Goal: Navigation & Orientation: Find specific page/section

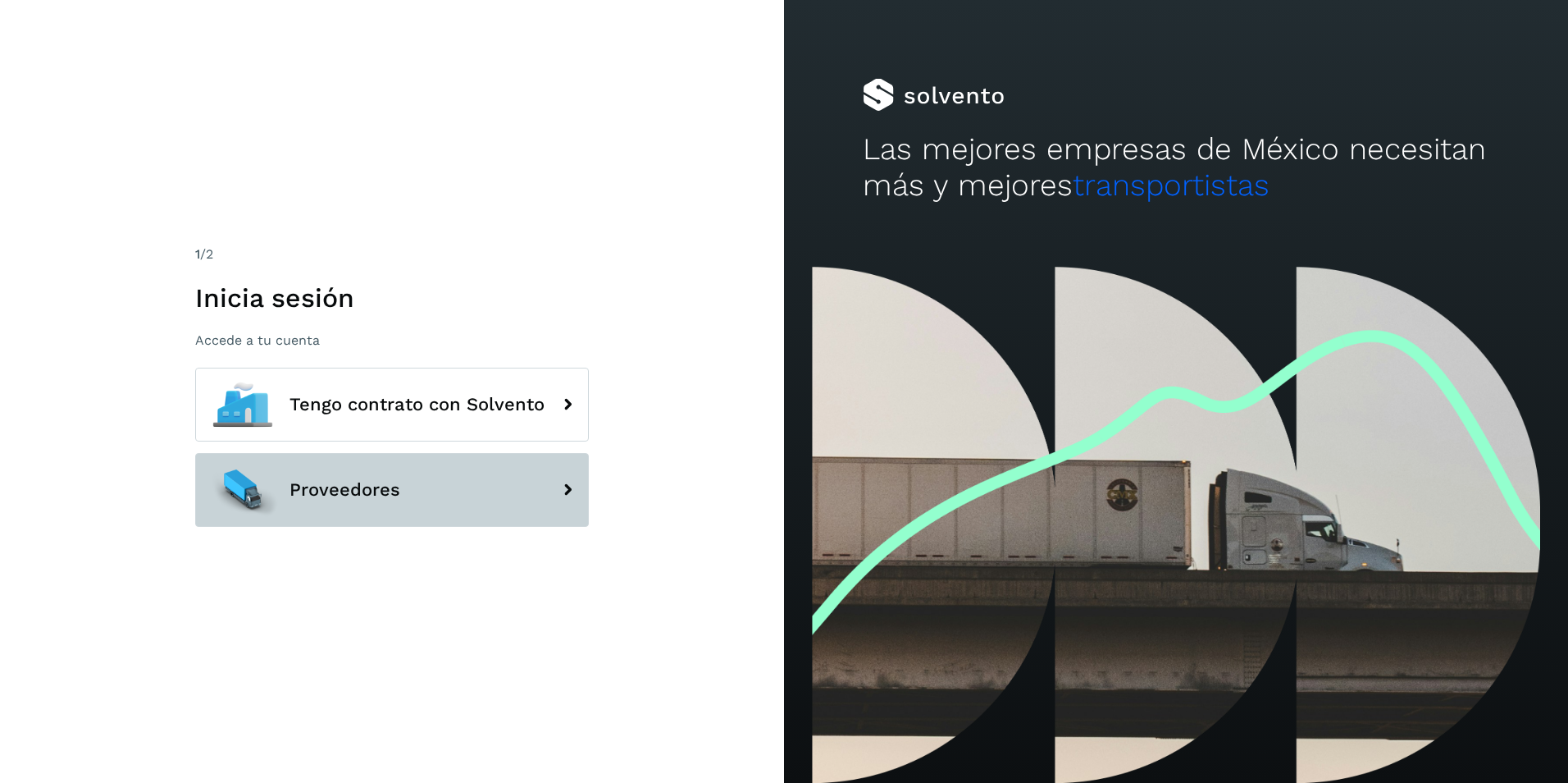
click at [479, 479] on button "Proveedores" at bounding box center [392, 490] width 393 height 73
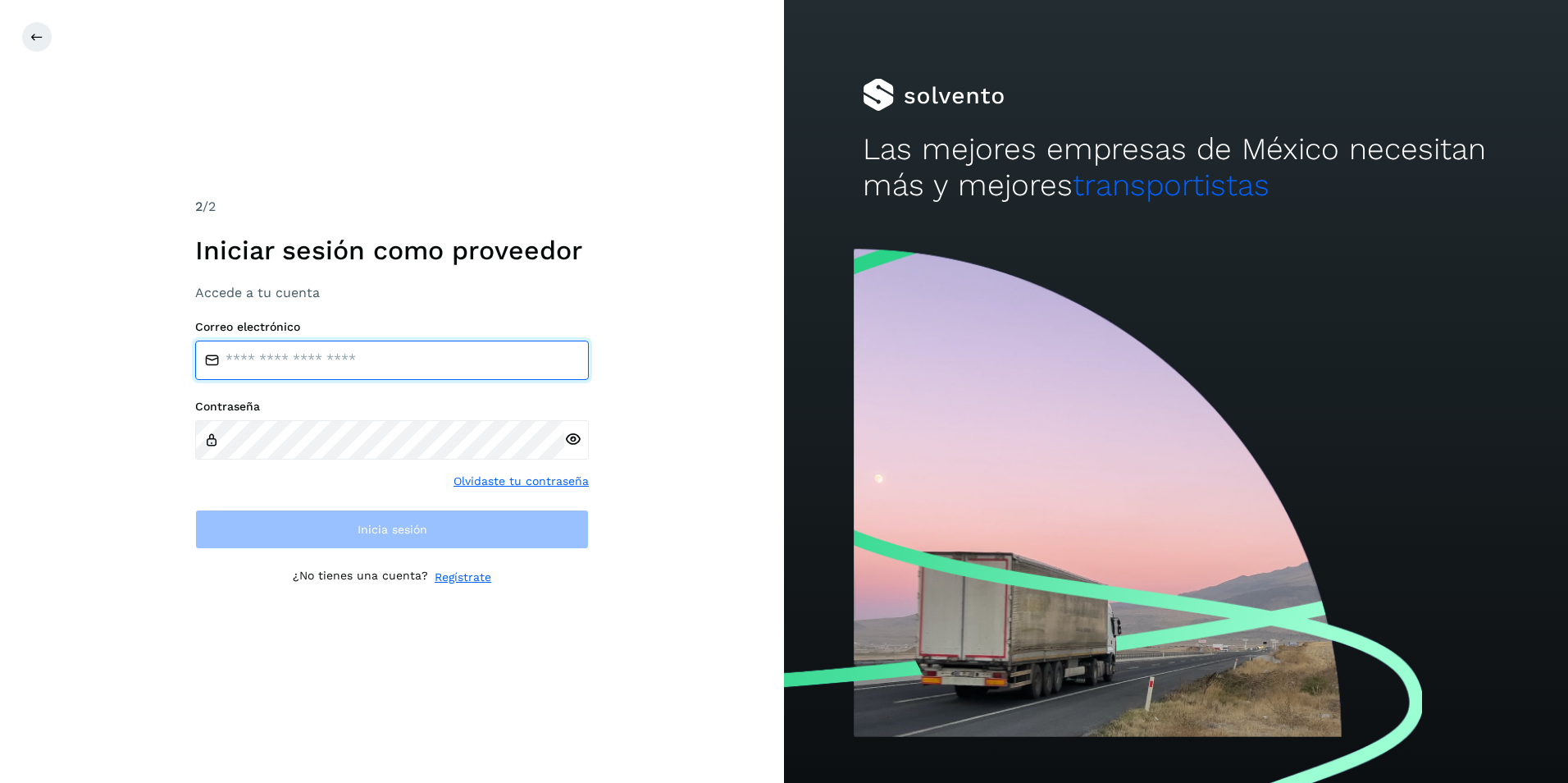
type input "**********"
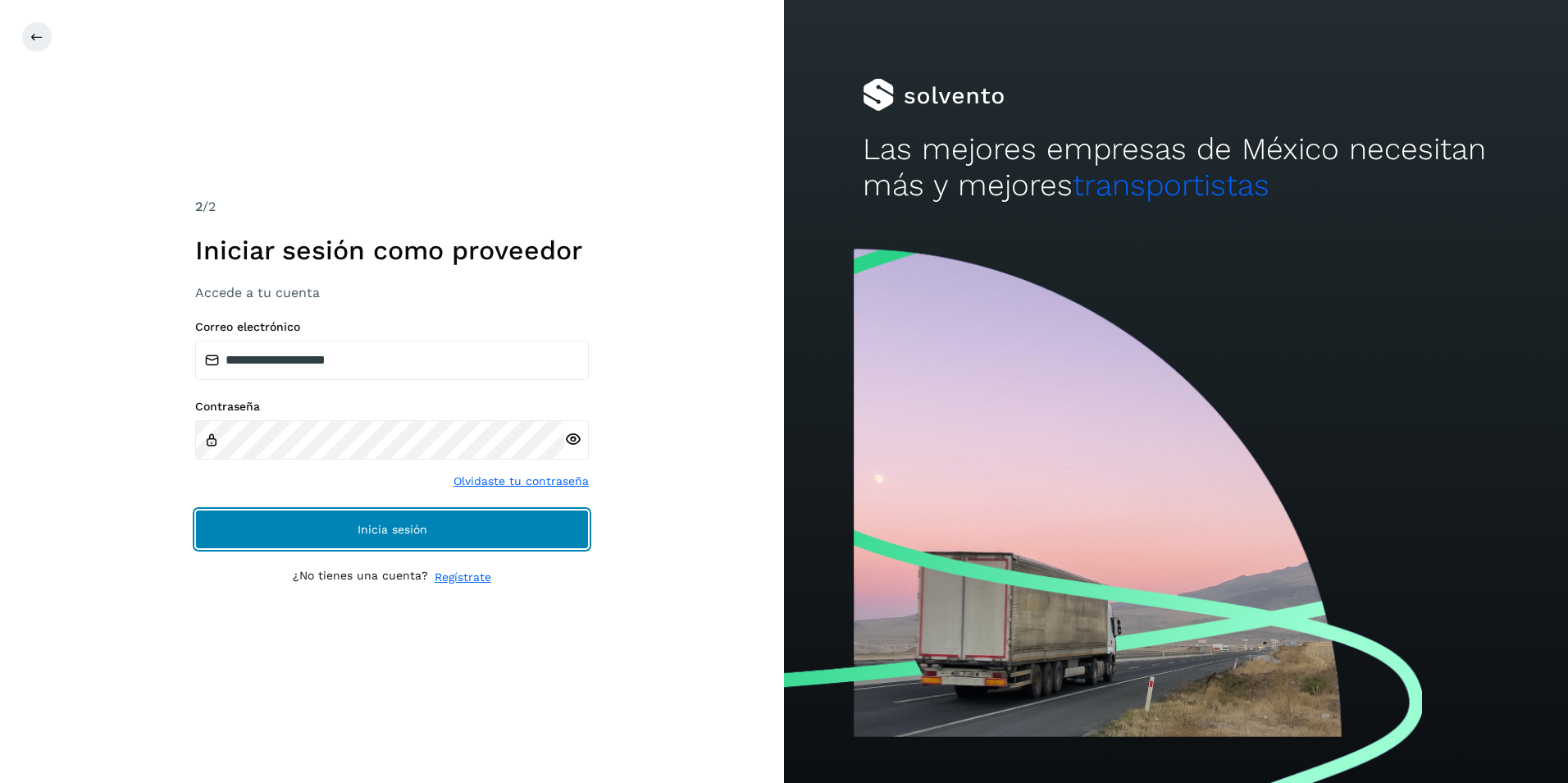
click at [400, 521] on button "Inicia sesión" at bounding box center [392, 529] width 393 height 40
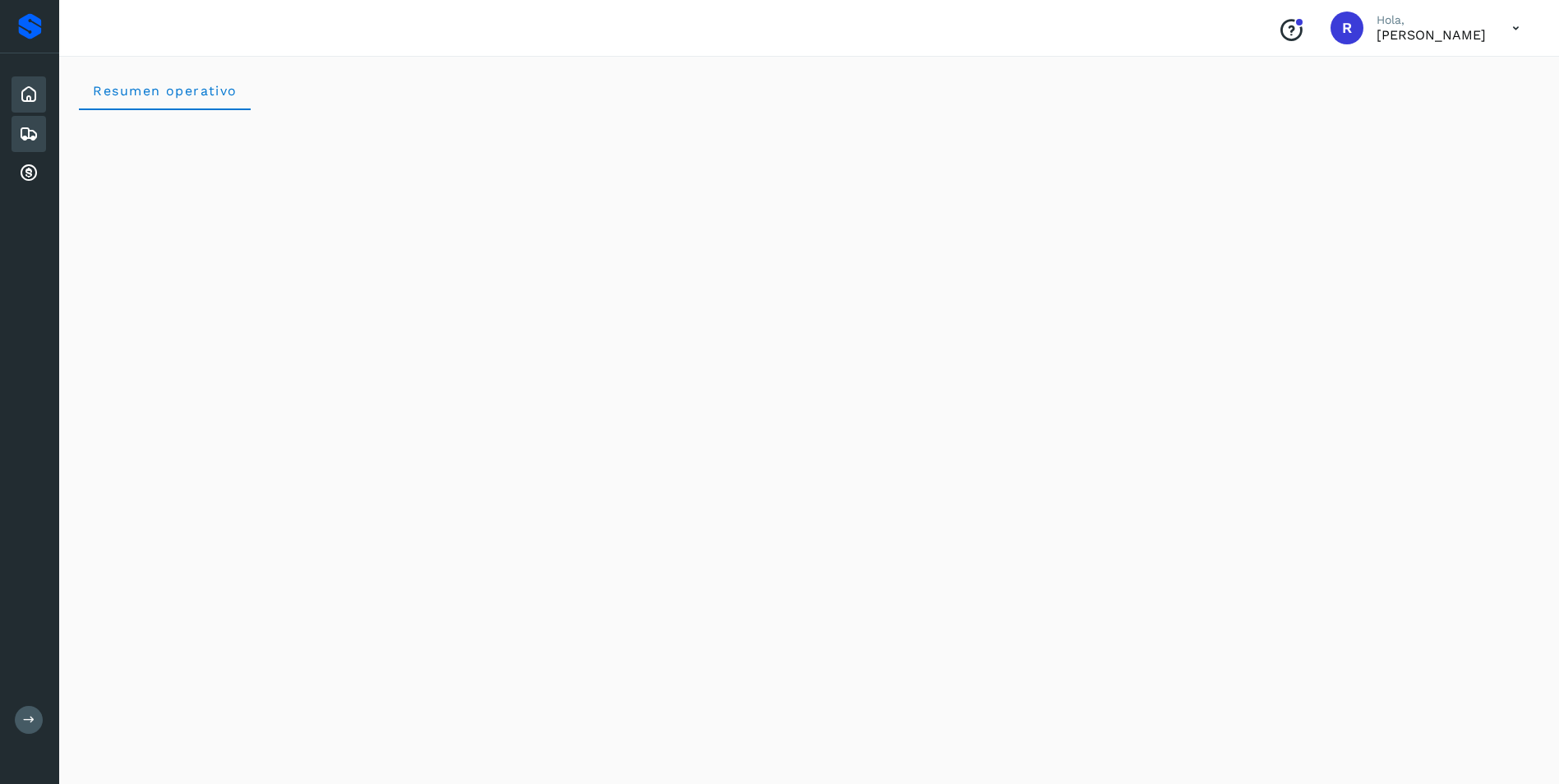
click at [32, 136] on icon at bounding box center [29, 134] width 20 height 20
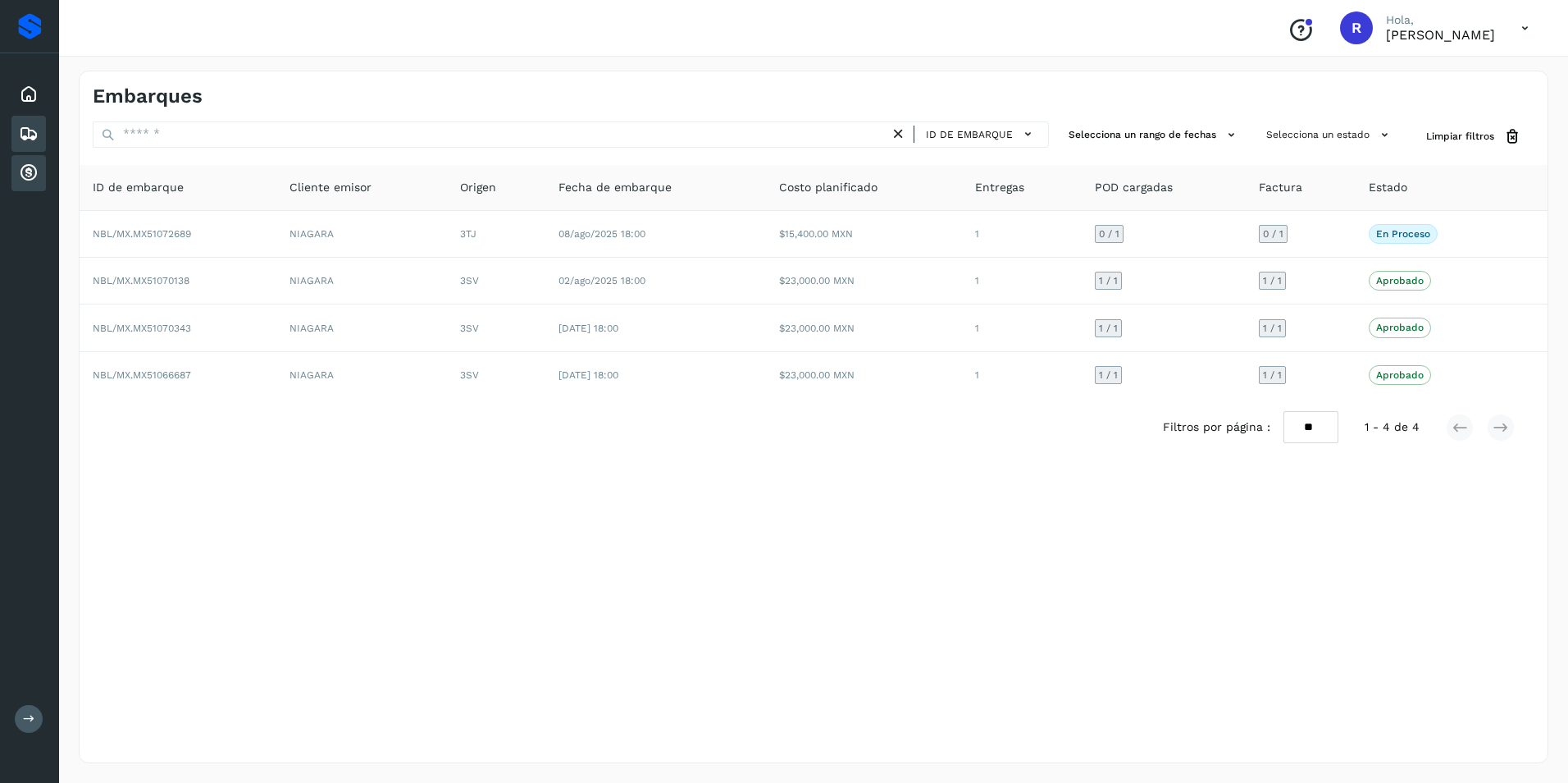
click at [32, 165] on icon at bounding box center [29, 173] width 20 height 20
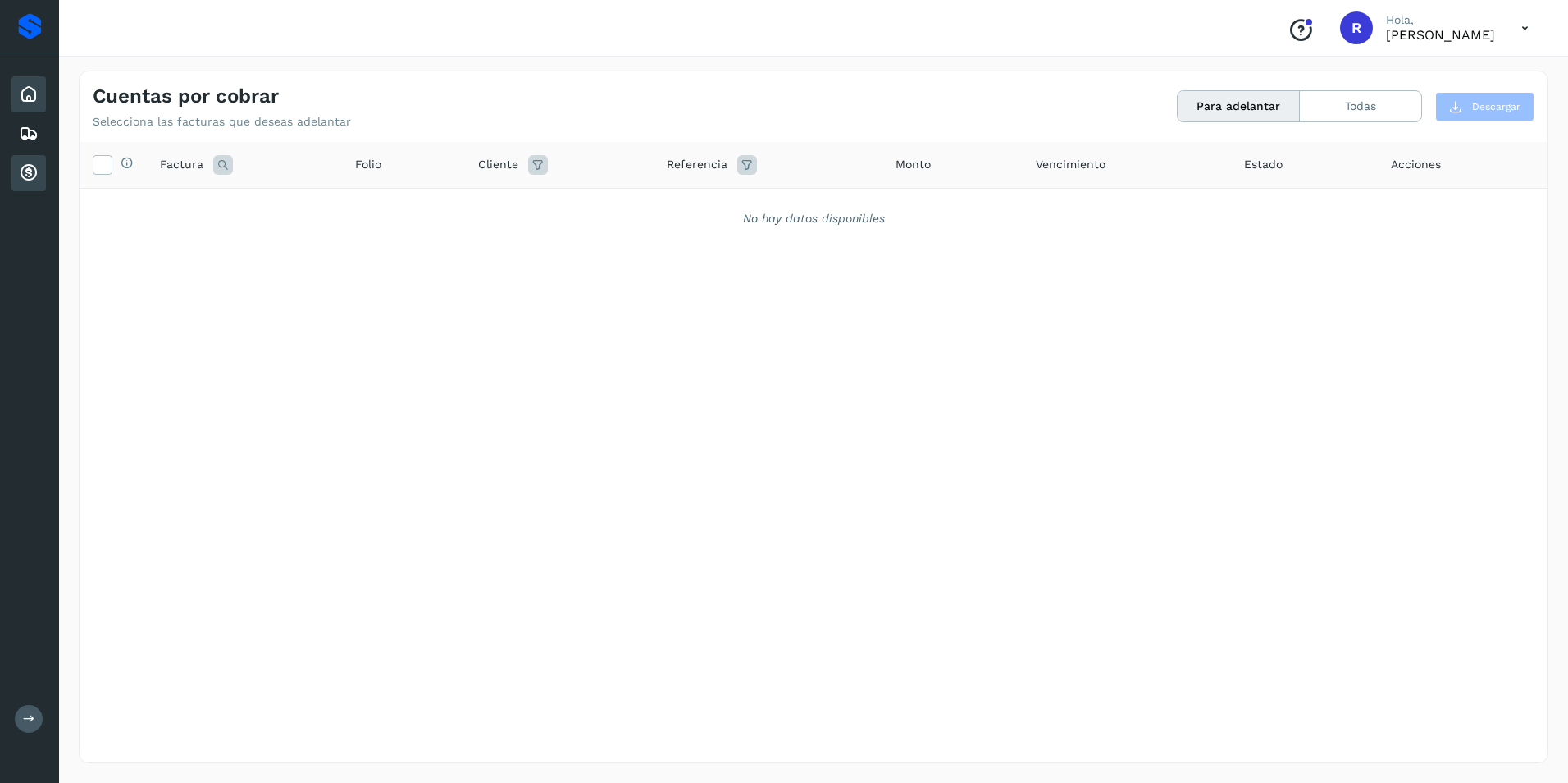
click at [31, 90] on icon at bounding box center [29, 94] width 20 height 20
